Goal: Task Accomplishment & Management: Complete application form

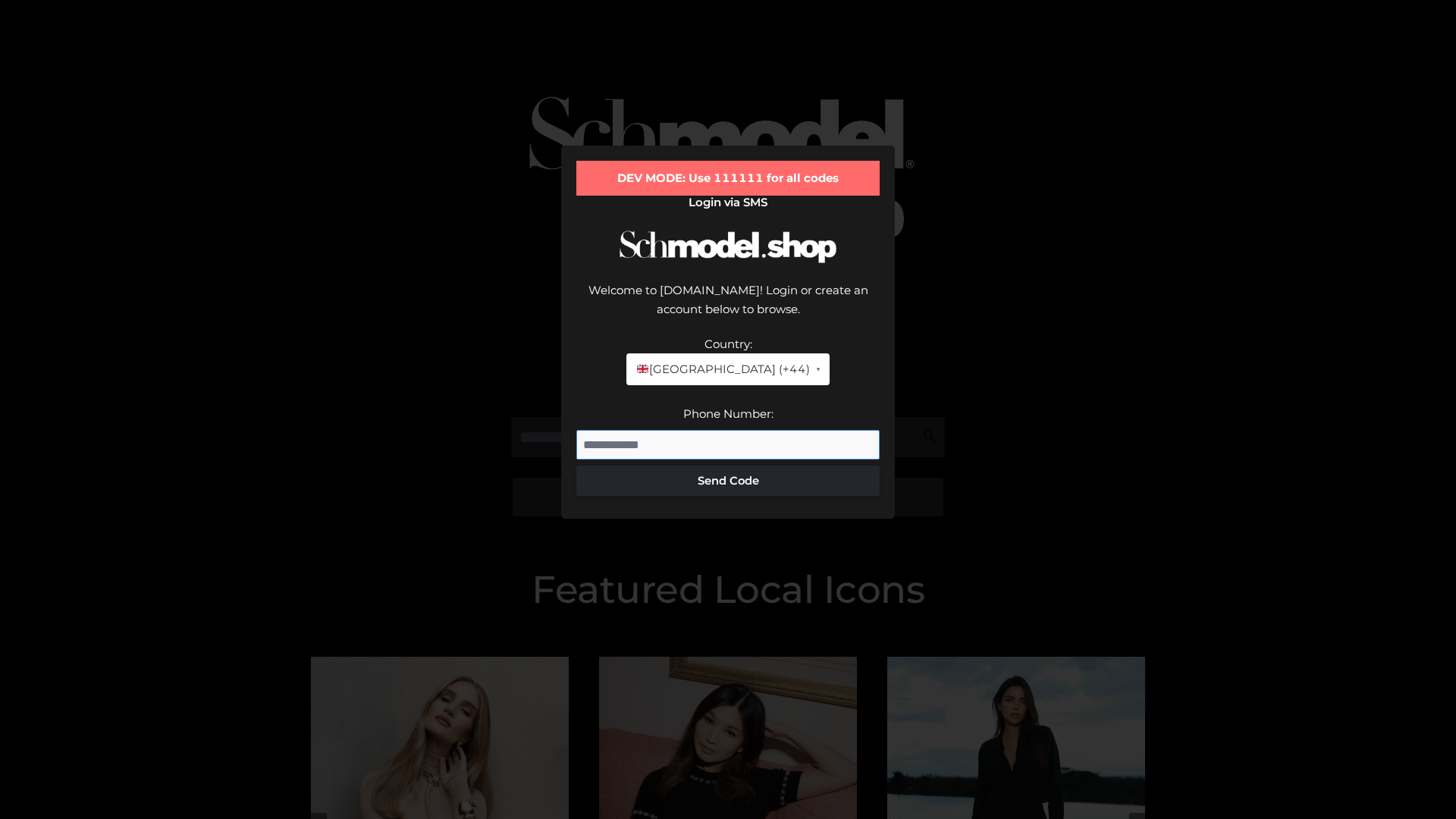
click at [728, 429] on input "Phone Number:" at bounding box center [728, 445] width 304 height 30
type input "**********"
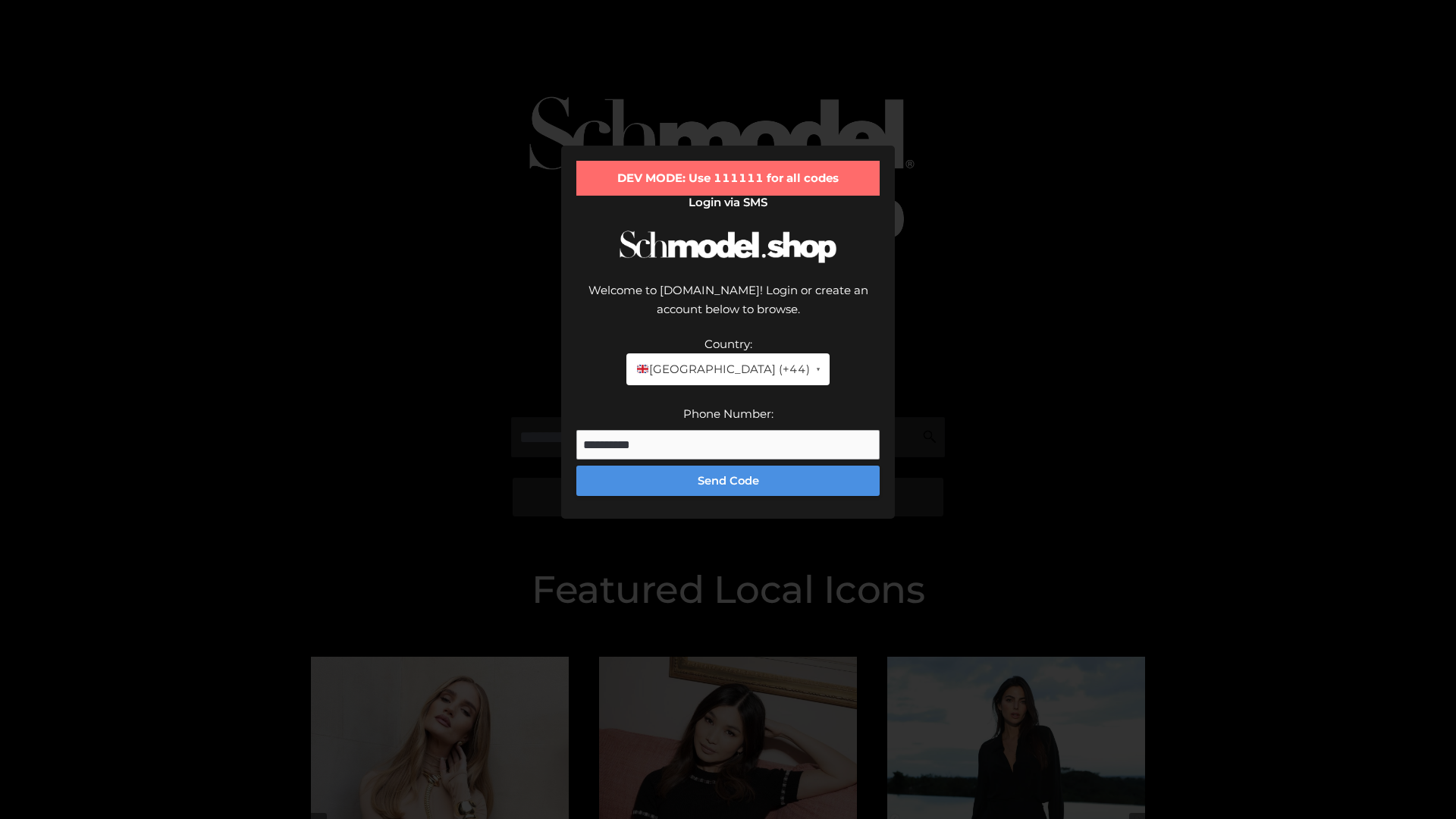
click at [728, 466] on button "Send Code" at bounding box center [728, 481] width 304 height 30
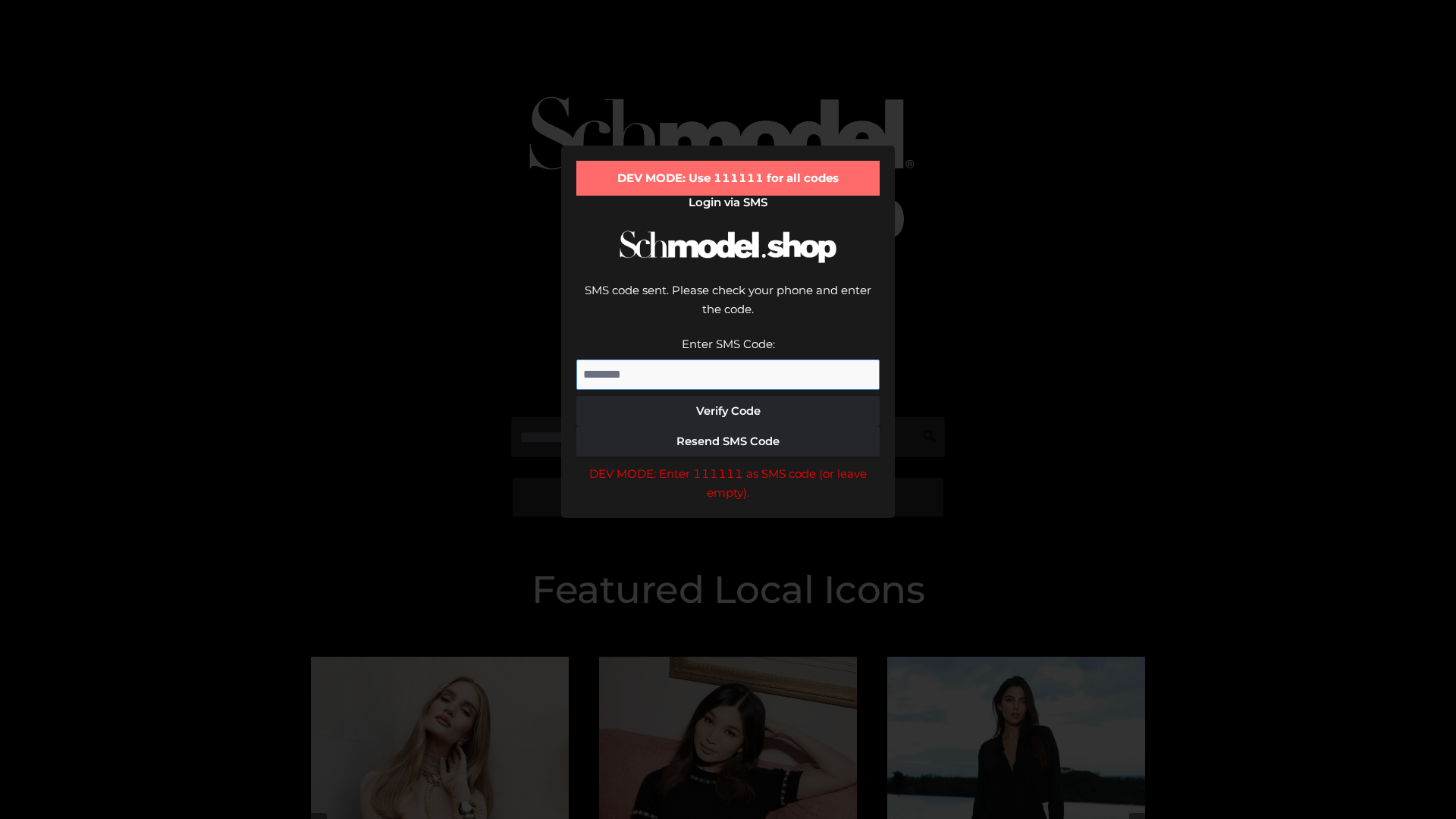
click at [728, 359] on input "Enter SMS Code:" at bounding box center [728, 374] width 304 height 30
type input "******"
click at [728, 396] on button "Verify Code" at bounding box center [728, 411] width 304 height 30
click at [728, 464] on div "DEV MODE: Enter 111111 as SMS code (or leave empty)." at bounding box center [728, 484] width 304 height 39
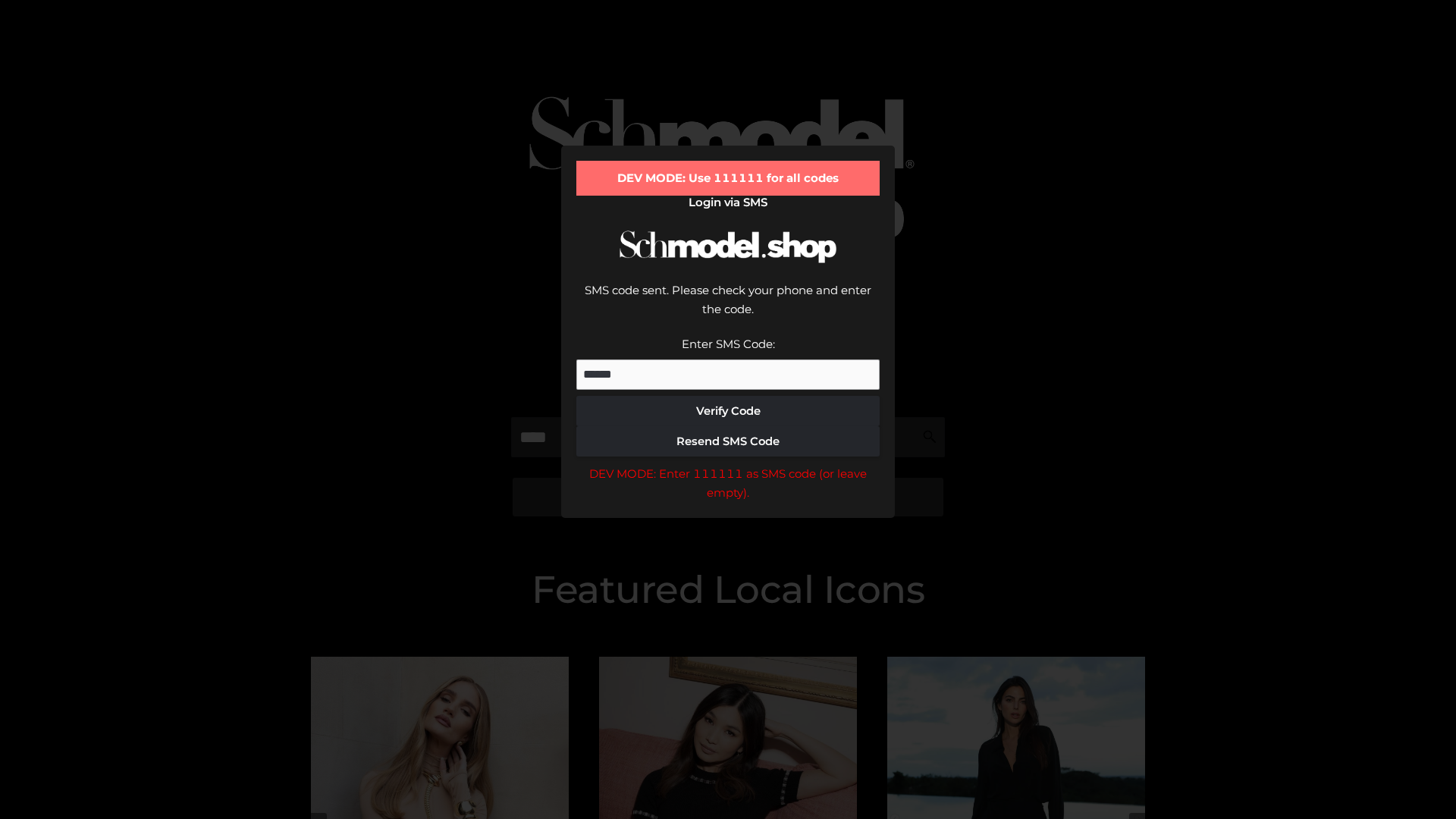
click at [728, 464] on div "DEV MODE: Enter 111111 as SMS code (or leave empty)." at bounding box center [728, 484] width 304 height 39
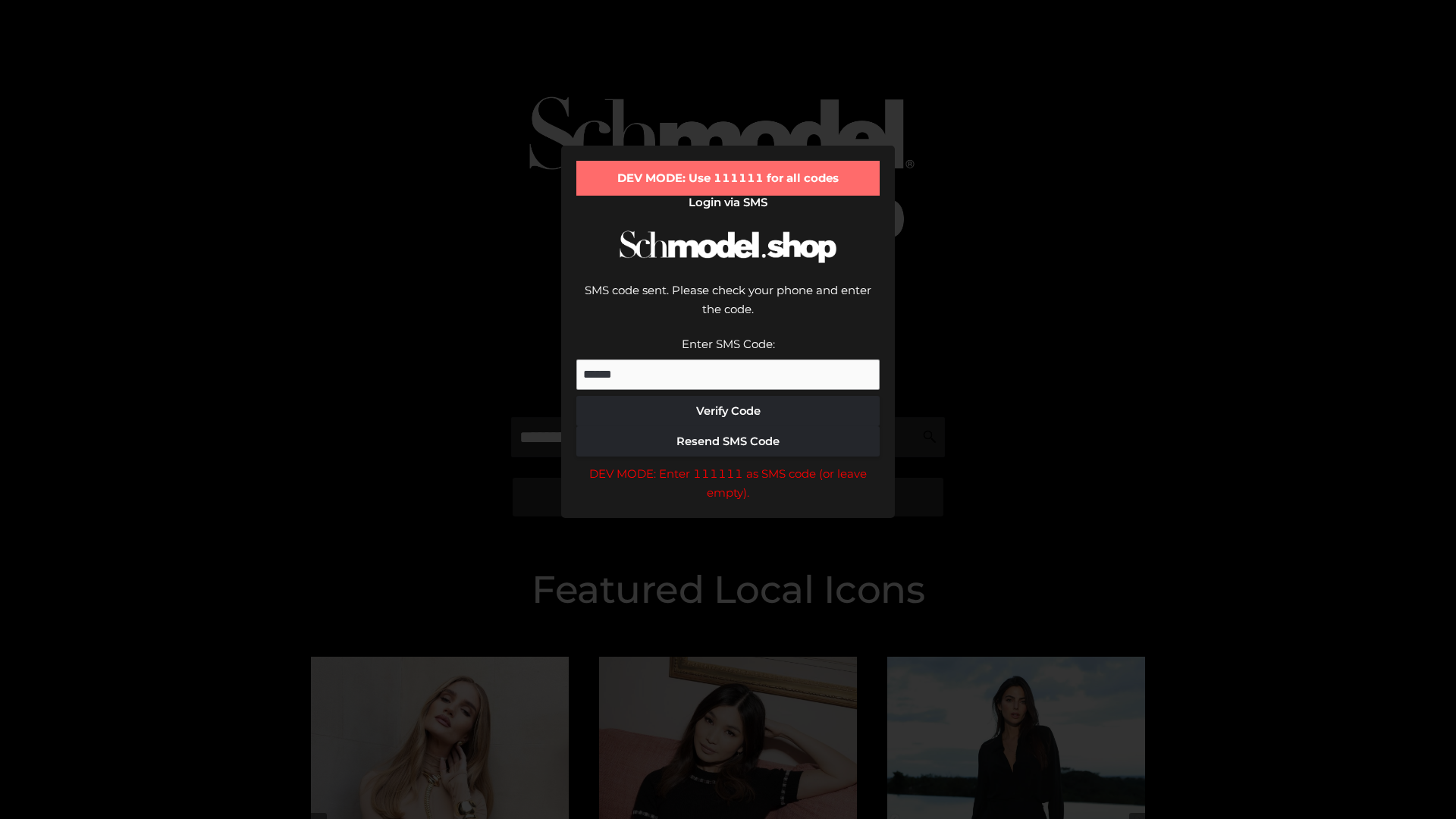
click at [728, 464] on div "DEV MODE: Enter 111111 as SMS code (or leave empty)." at bounding box center [728, 484] width 304 height 39
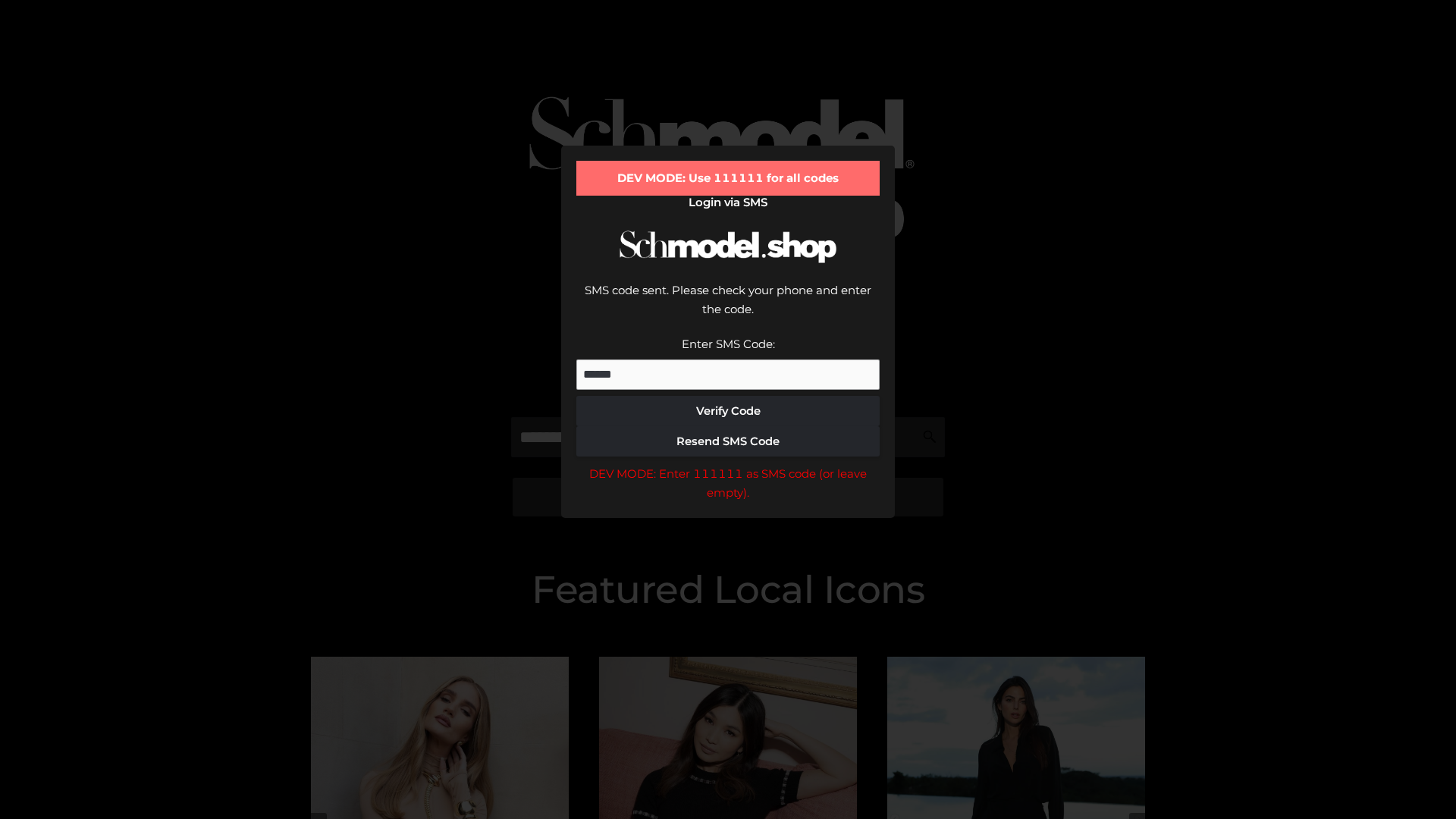
click at [728, 464] on div "DEV MODE: Enter 111111 as SMS code (or leave empty)." at bounding box center [728, 484] width 304 height 39
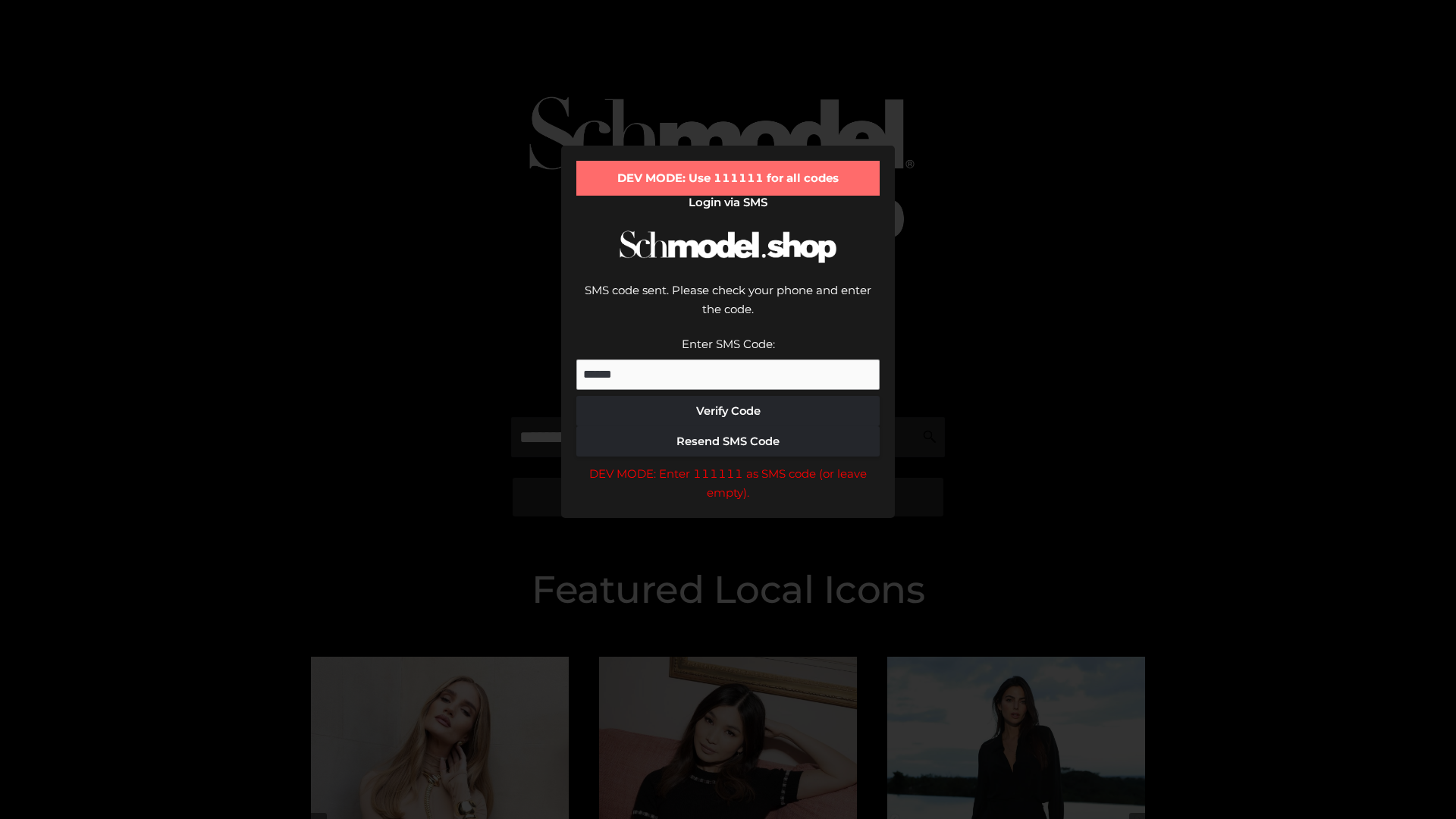
click at [728, 464] on div "DEV MODE: Enter 111111 as SMS code (or leave empty)." at bounding box center [728, 484] width 304 height 39
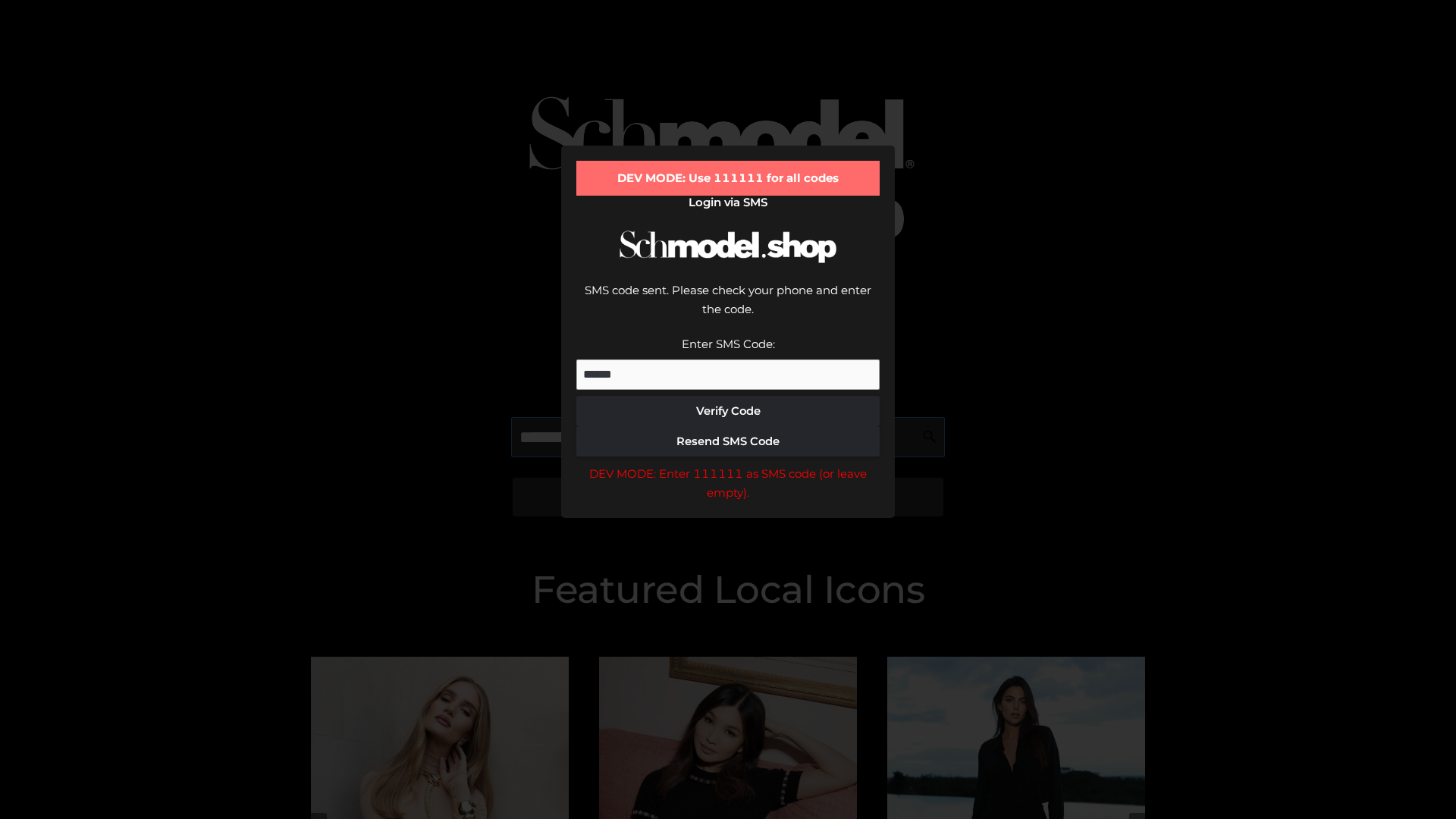
scroll to position [0, 1]
click at [728, 464] on div "DEV MODE: Enter 111111 as SMS code (or leave empty)." at bounding box center [728, 484] width 304 height 39
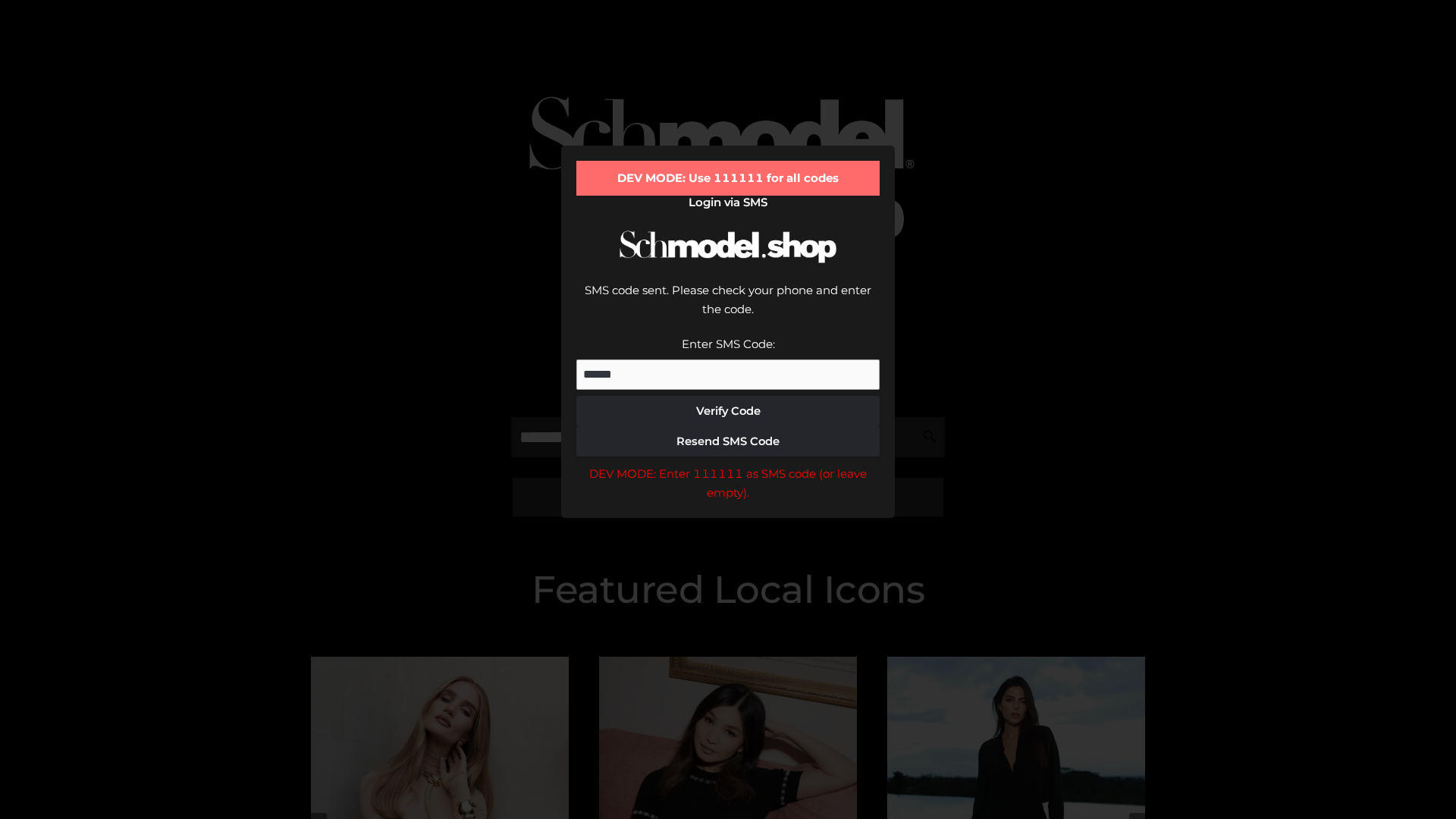
click at [728, 464] on div "DEV MODE: Enter 111111 as SMS code (or leave empty)." at bounding box center [728, 484] width 304 height 39
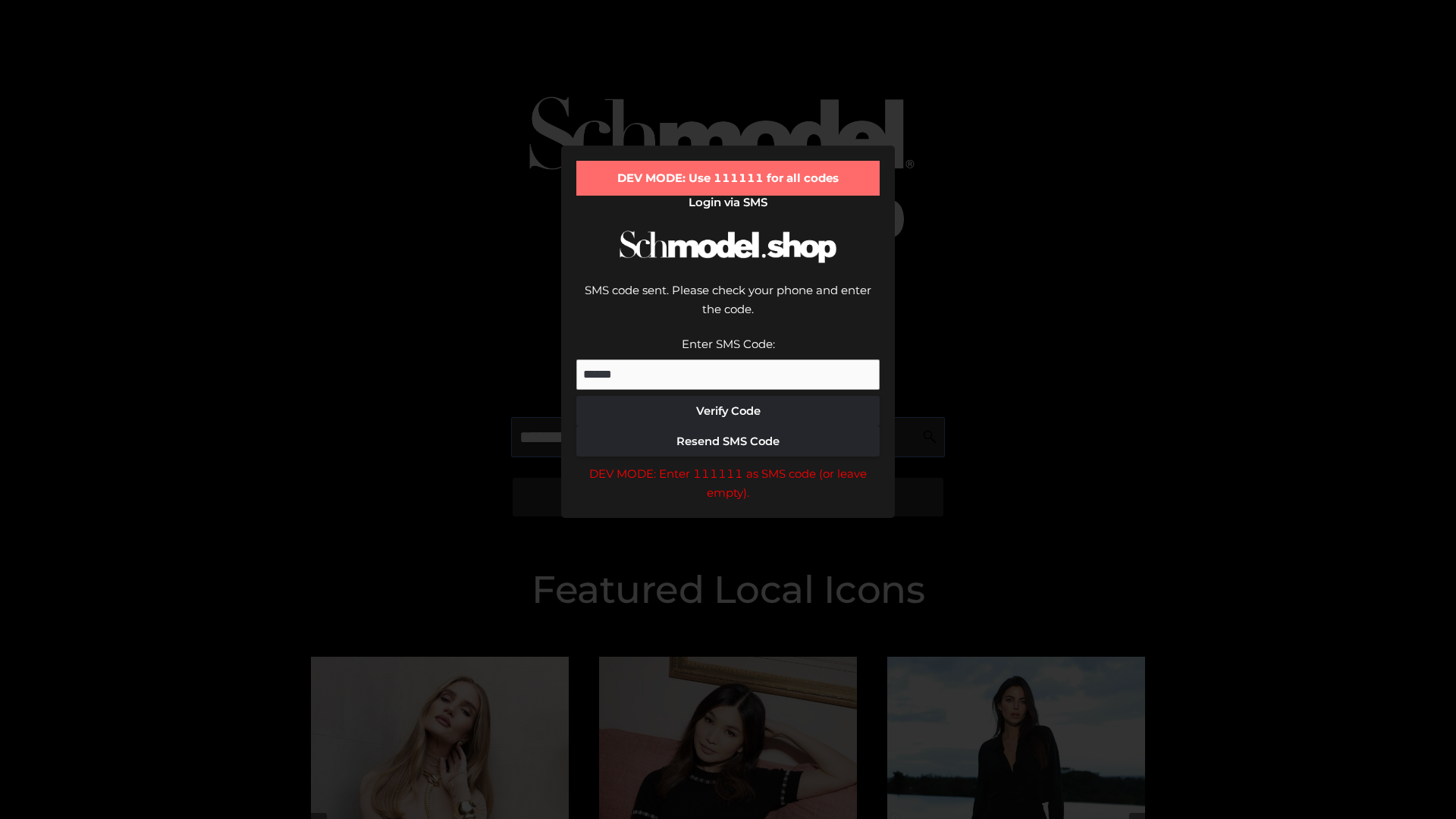
scroll to position [0, 92]
click at [728, 464] on div "DEV MODE: Enter 111111 as SMS code (or leave empty)." at bounding box center [728, 484] width 304 height 39
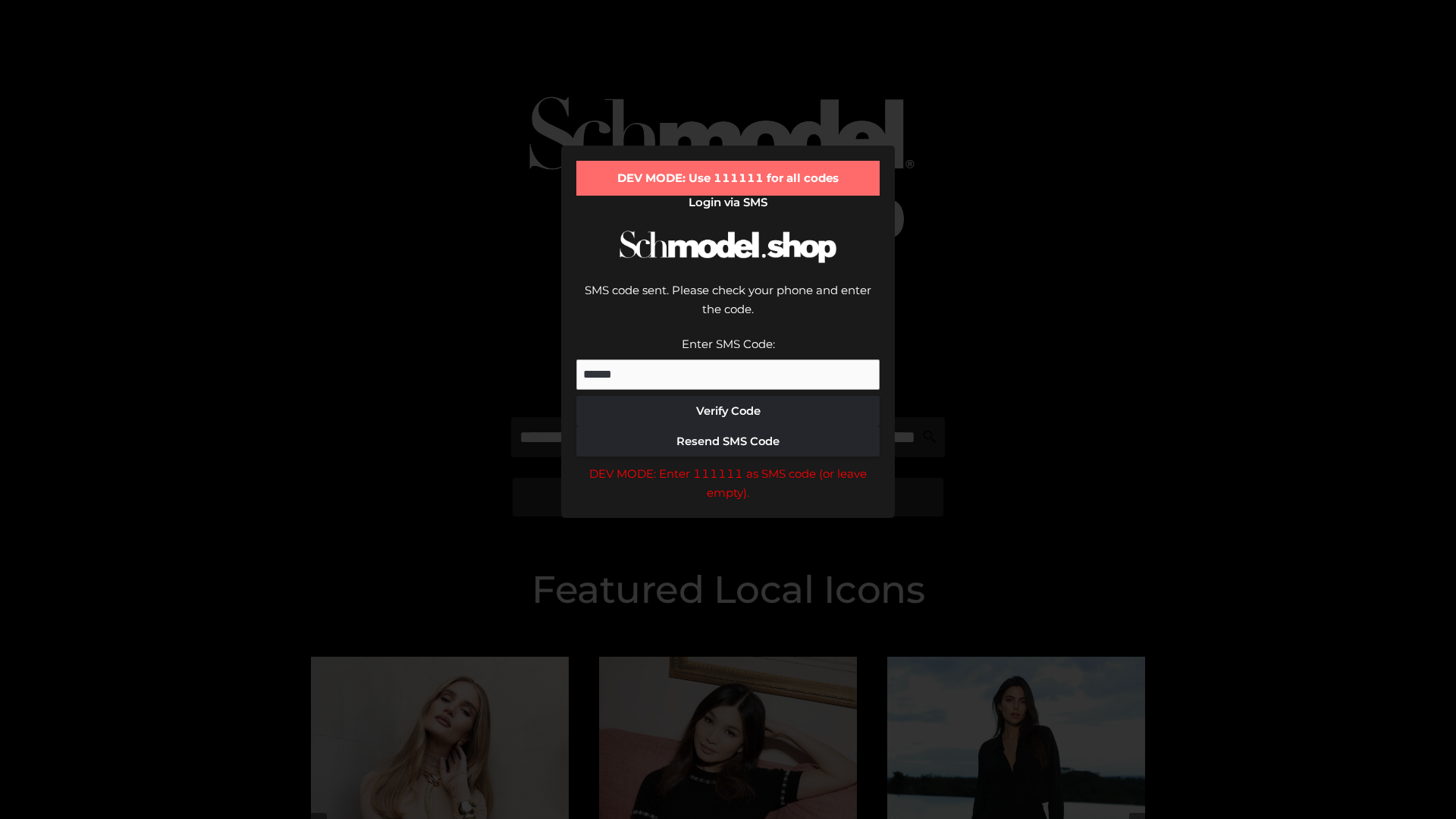
click at [728, 464] on div "DEV MODE: Enter 111111 as SMS code (or leave empty)." at bounding box center [728, 484] width 304 height 39
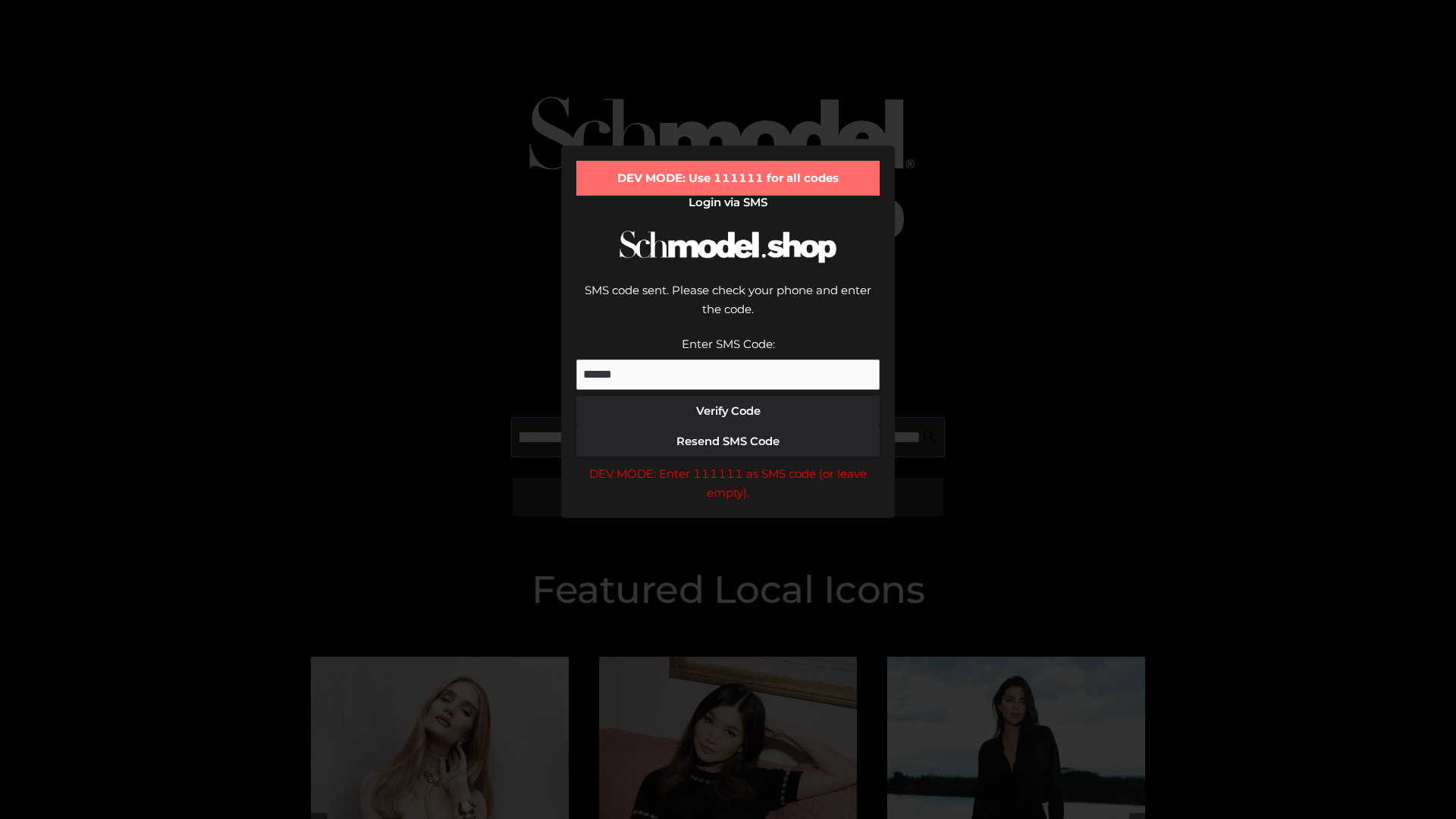
scroll to position [0, 188]
click at [728, 464] on div "DEV MODE: Enter 111111 as SMS code (or leave empty)." at bounding box center [728, 484] width 304 height 39
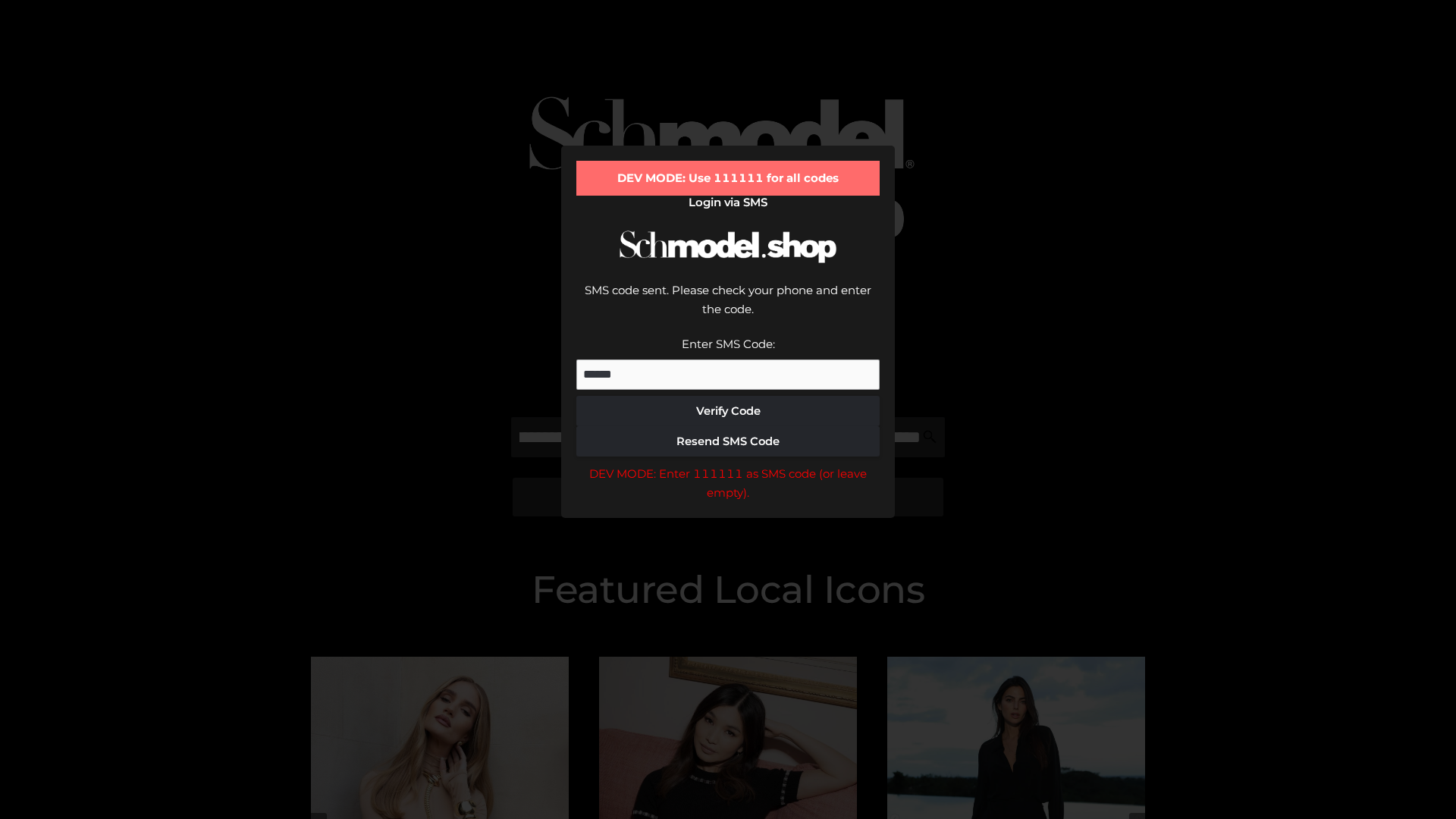
click at [728, 464] on div "DEV MODE: Enter 111111 as SMS code (or leave empty)." at bounding box center [728, 484] width 304 height 39
type input "**********"
